Goal: Manage account settings

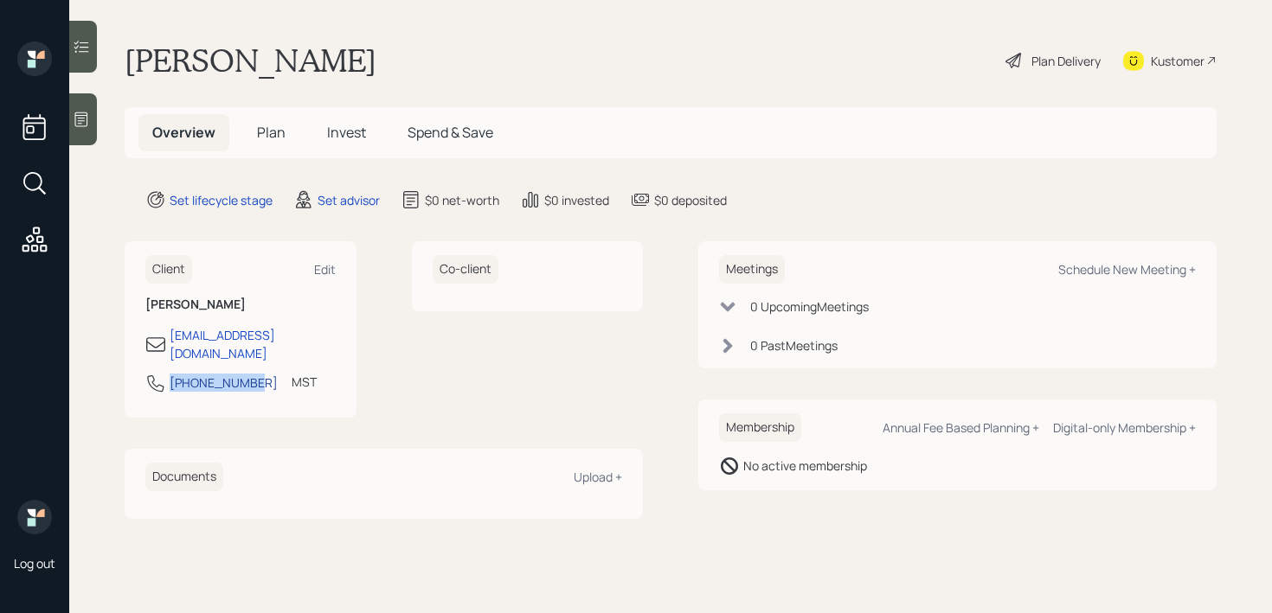
drag, startPoint x: 247, startPoint y: 370, endPoint x: 172, endPoint y: 370, distance: 75.3
click at [172, 374] on div "[PHONE_NUMBER]" at bounding box center [224, 383] width 108 height 18
select select "America/[GEOGRAPHIC_DATA]"
